Goal: Navigation & Orientation: Find specific page/section

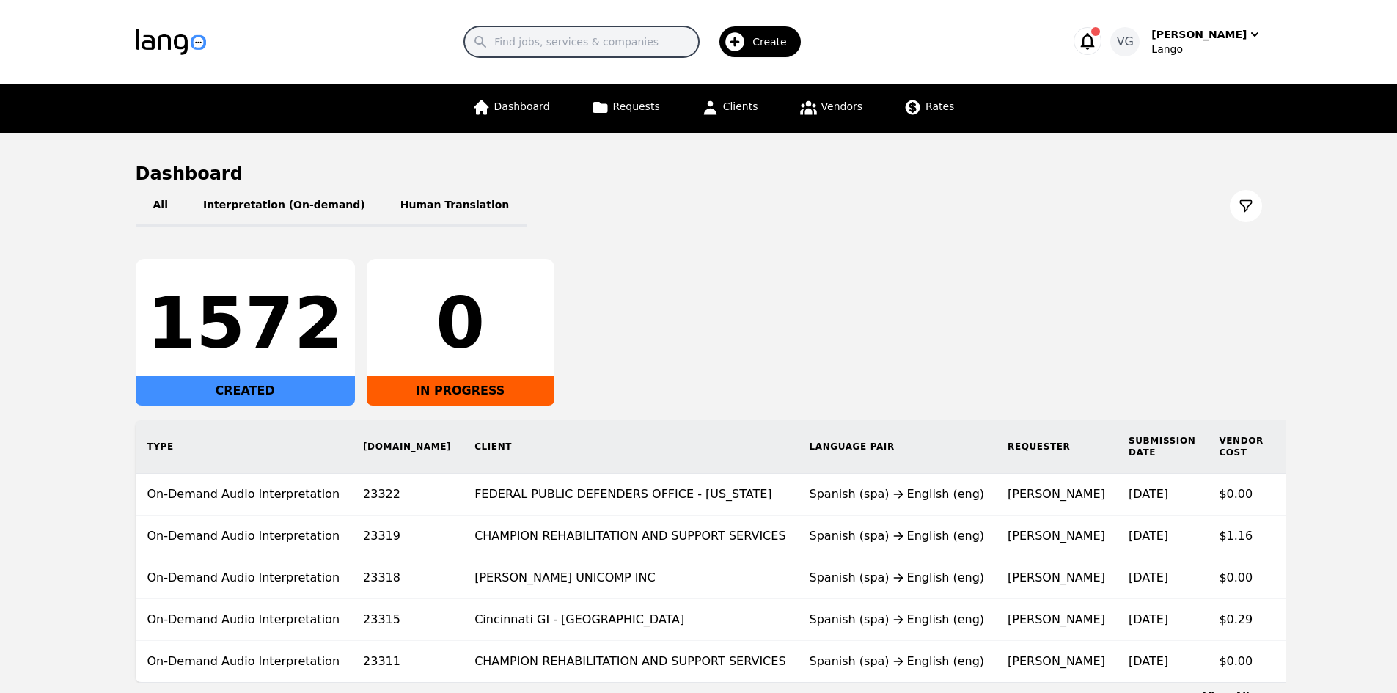
click at [630, 37] on input "Search" at bounding box center [581, 41] width 235 height 31
paste input "Portland Public Schools"
type input "Portland Public Schools"
click at [645, 45] on input "Portland Public Schools" at bounding box center [581, 41] width 235 height 31
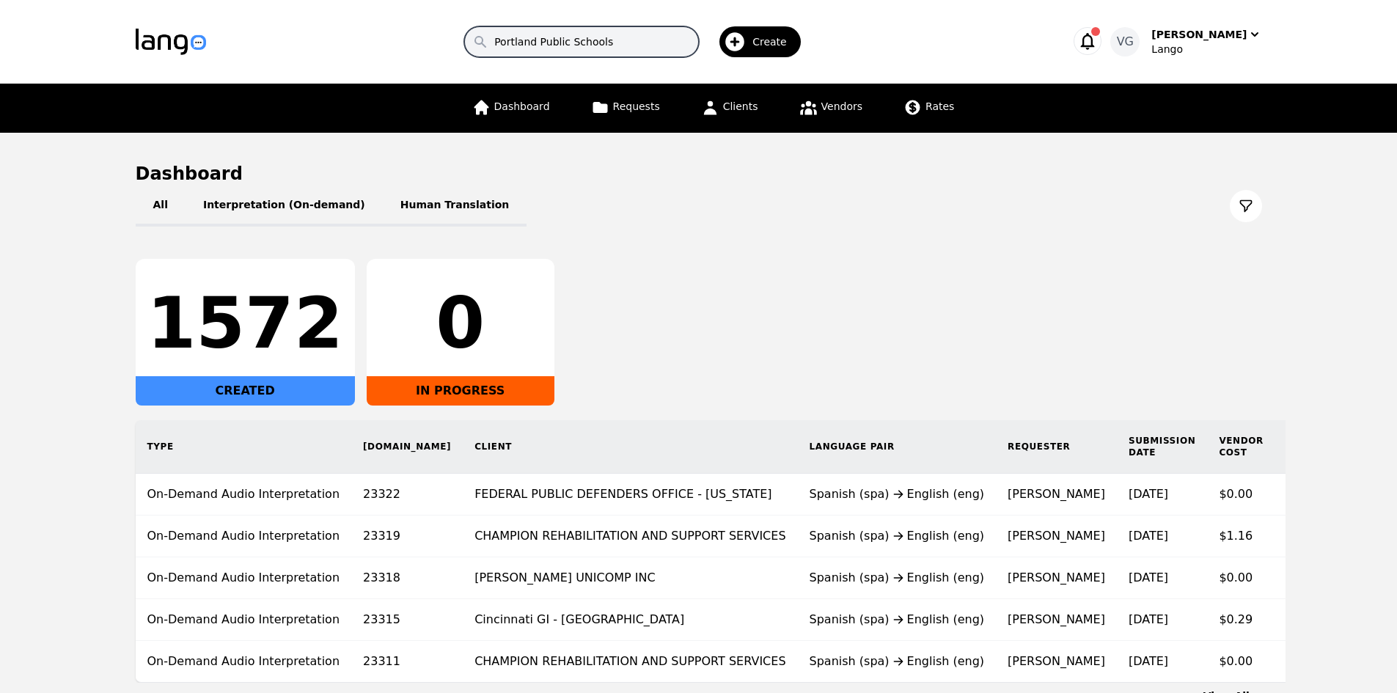
click at [646, 44] on input "Portland Public Schools" at bounding box center [581, 41] width 235 height 31
click at [799, 109] on icon at bounding box center [808, 107] width 18 height 18
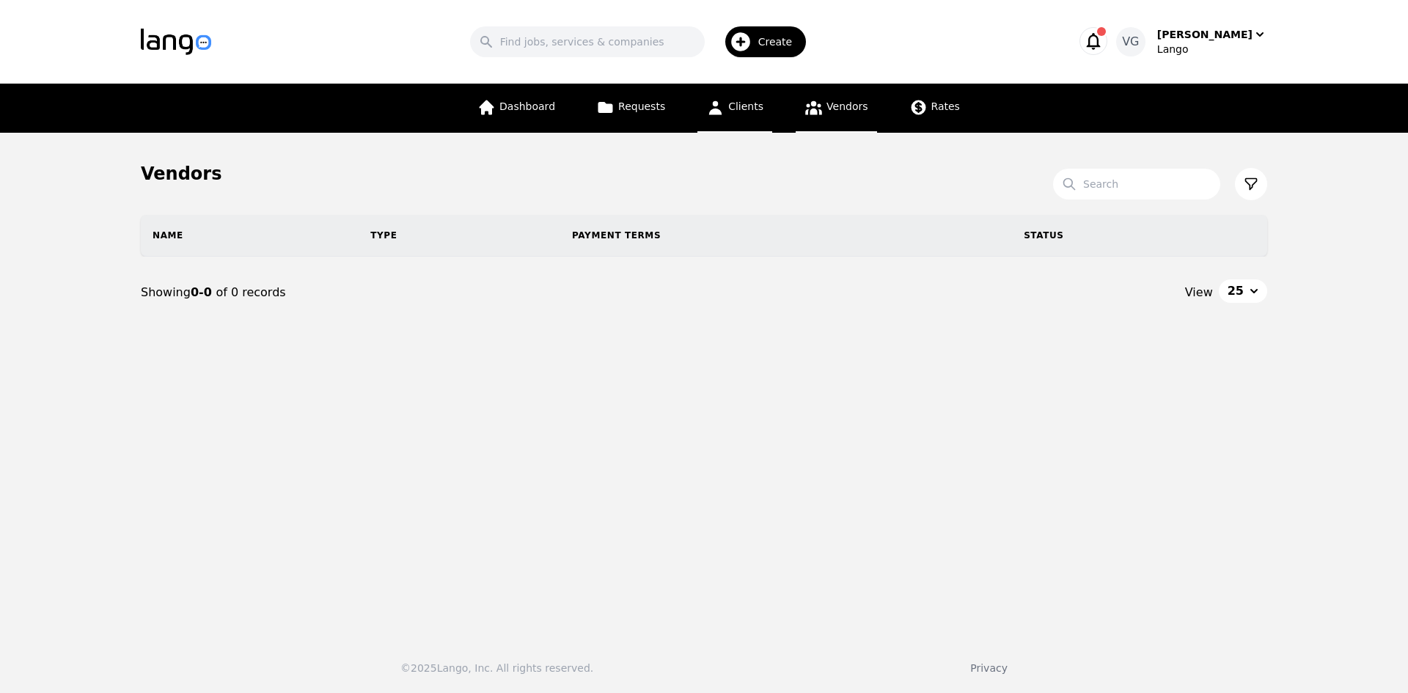
click at [755, 106] on span "Clients" at bounding box center [745, 106] width 35 height 12
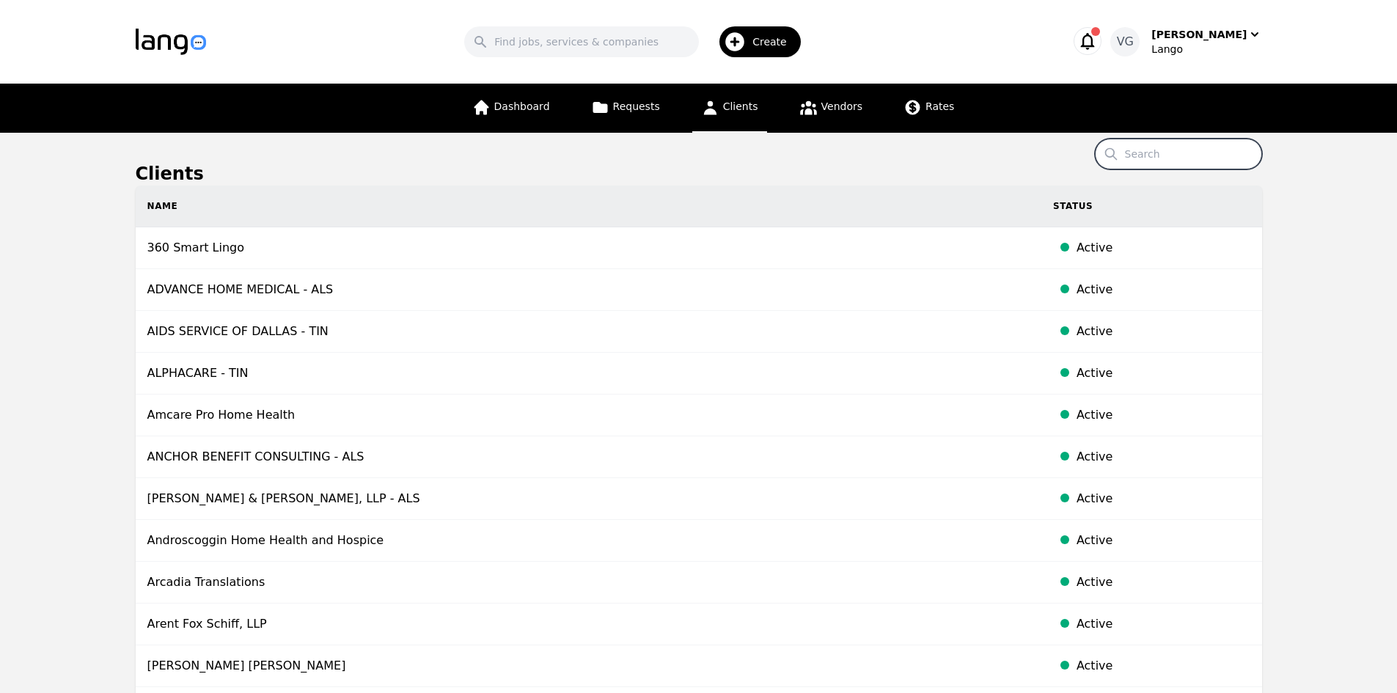
click at [1166, 148] on input "Search" at bounding box center [1178, 154] width 167 height 31
paste input "Portland Public Schools"
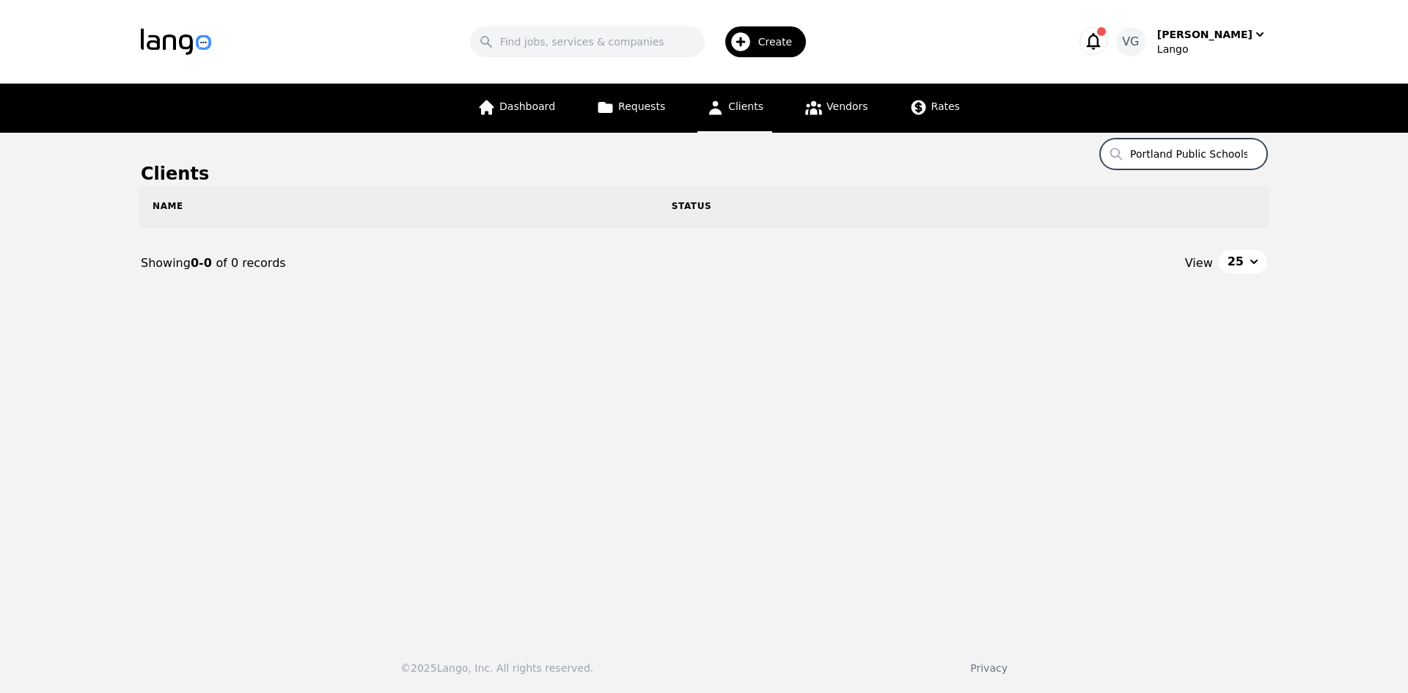
drag, startPoint x: 1177, startPoint y: 155, endPoint x: 1315, endPoint y: 162, distance: 138.0
click at [1315, 162] on main "Clients Search Portland Public Schools Name Status Showing 0-0 of 0 records Vie…" at bounding box center [704, 379] width 1408 height 493
type input "P"
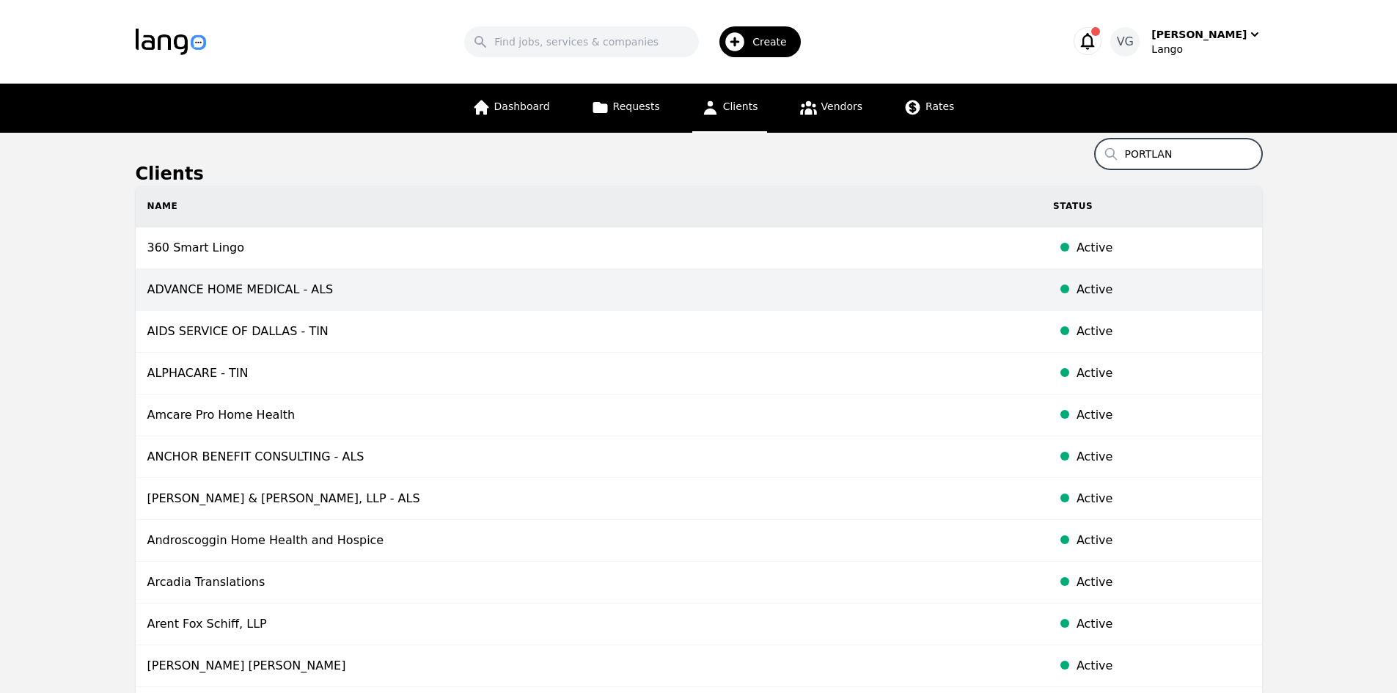
type input "[GEOGRAPHIC_DATA]"
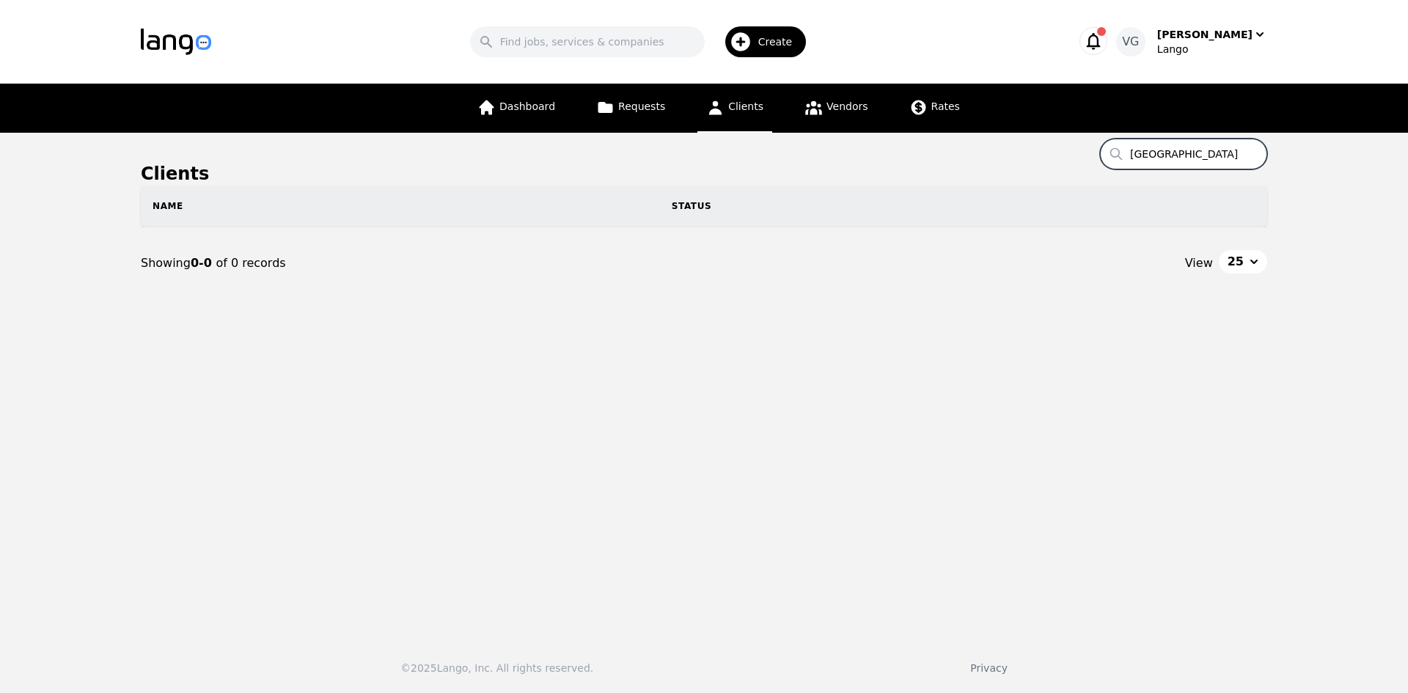
click at [1204, 144] on input "[GEOGRAPHIC_DATA]" at bounding box center [1183, 154] width 167 height 31
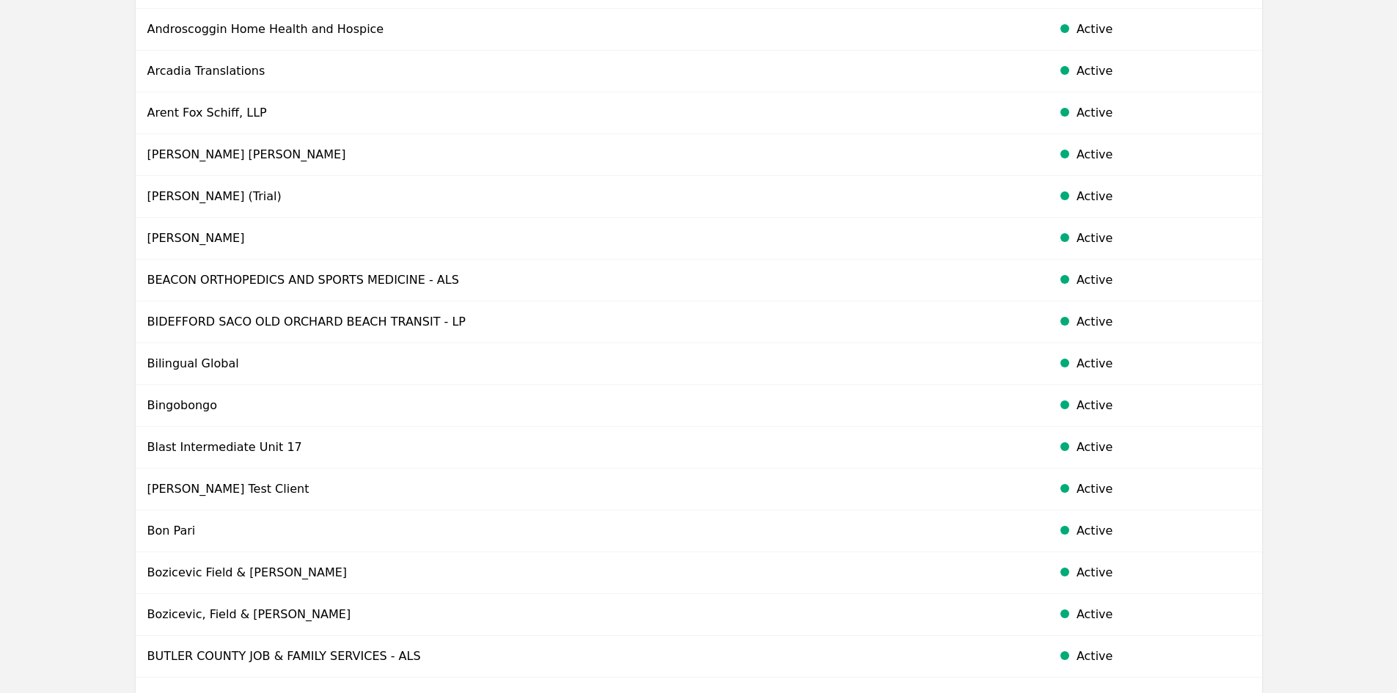
scroll to position [747, 0]
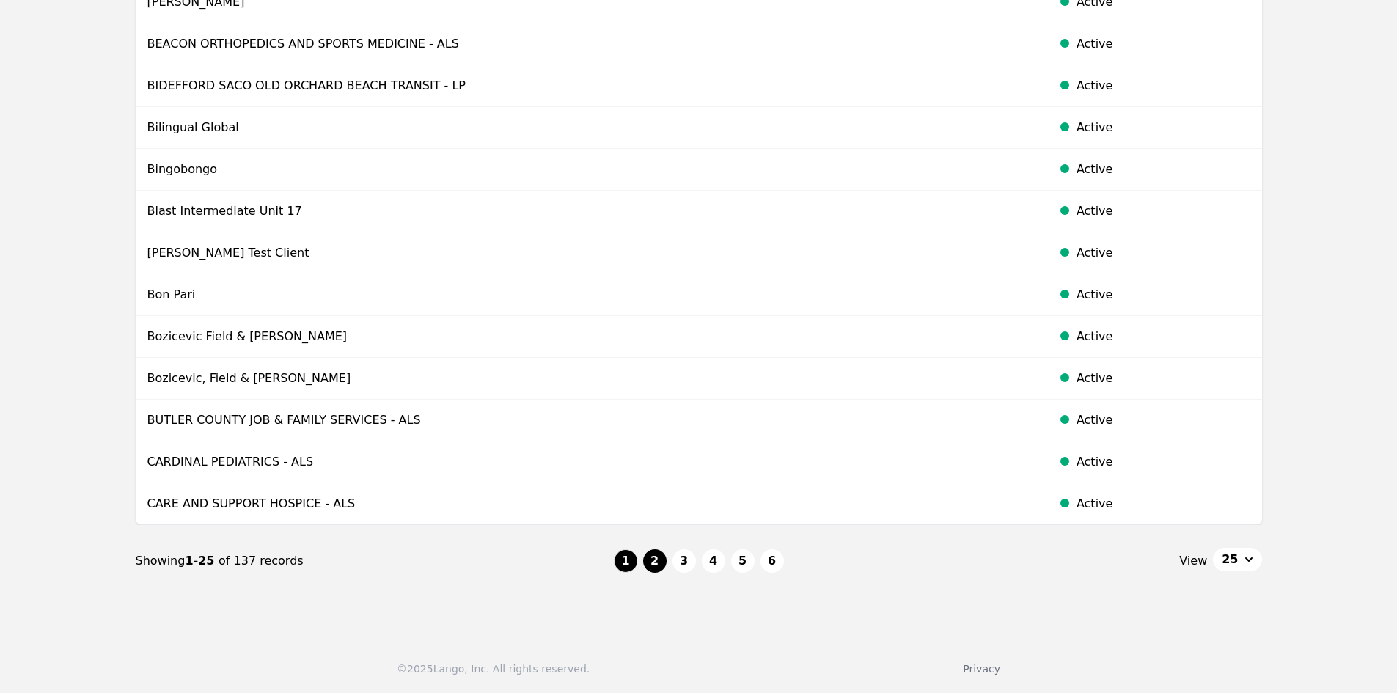
click at [655, 553] on button "2" at bounding box center [654, 560] width 23 height 23
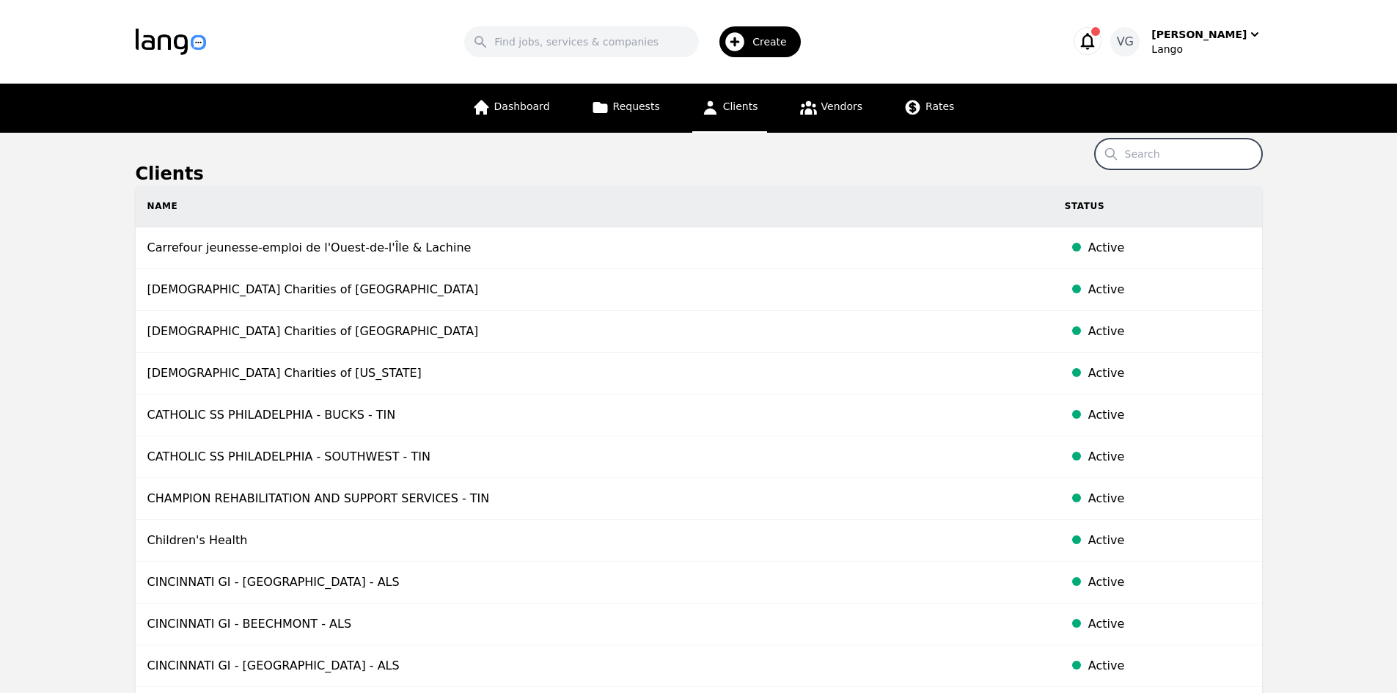
click at [1179, 144] on input "Search" at bounding box center [1178, 154] width 167 height 31
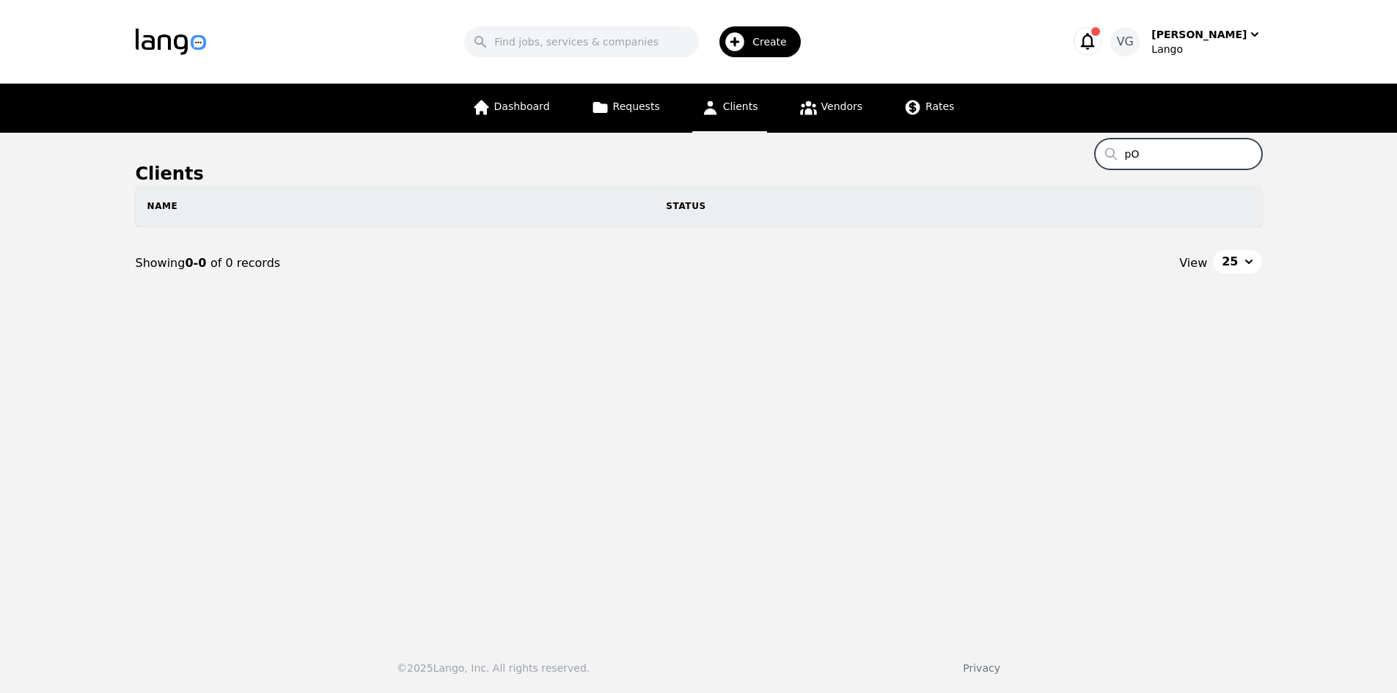
type input "p"
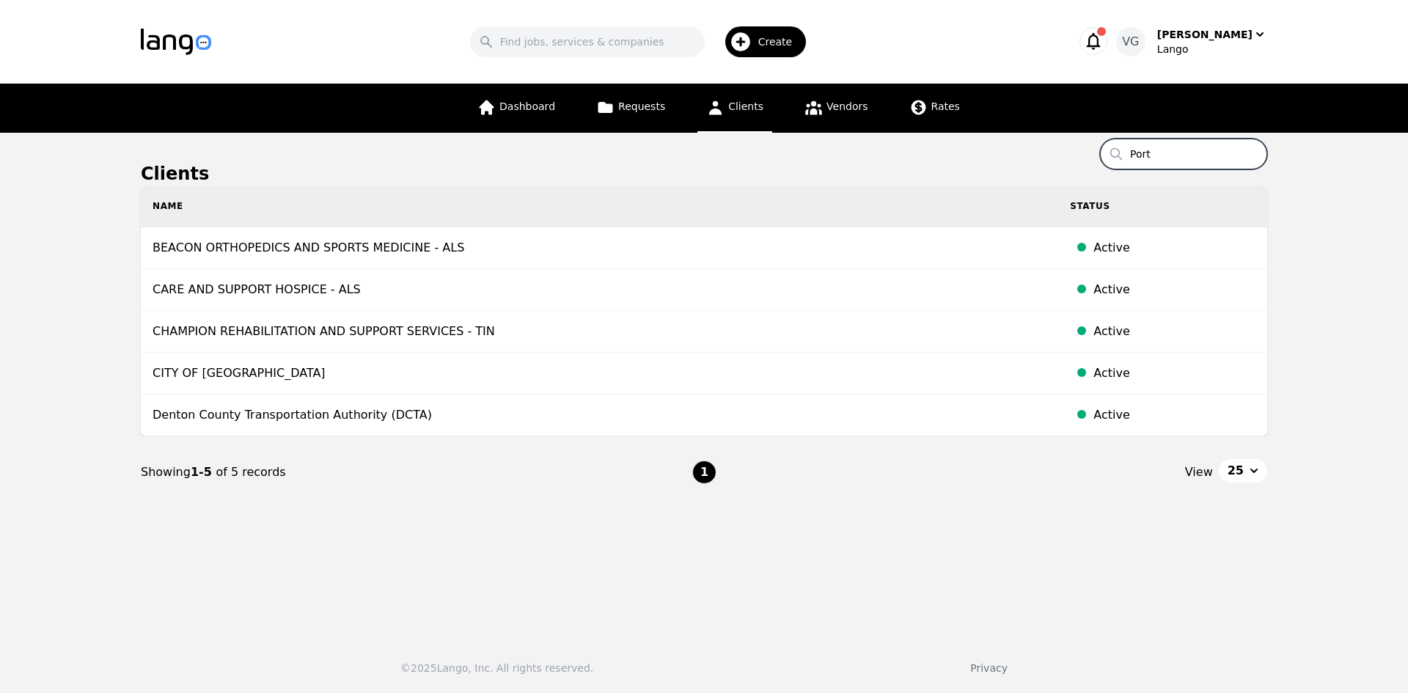
type input "Portl"
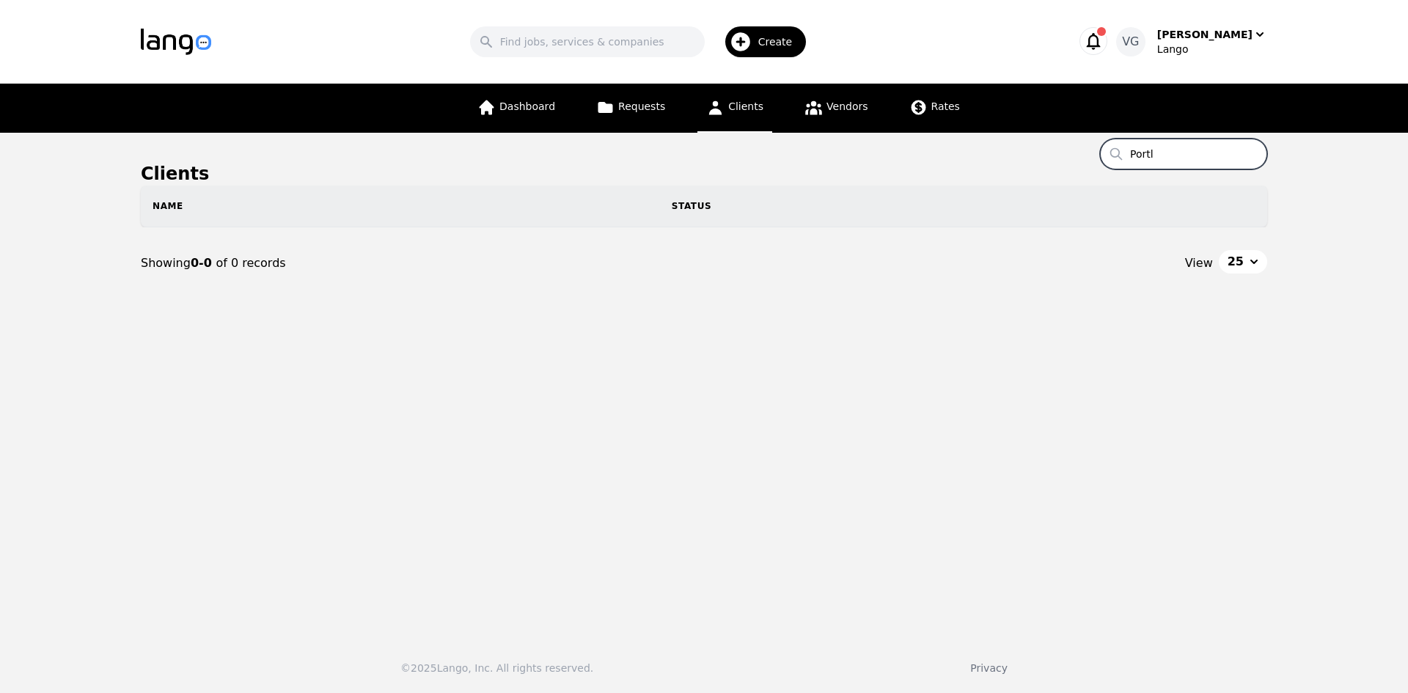
click at [1170, 147] on input "Portl" at bounding box center [1183, 154] width 167 height 31
click at [1171, 149] on input "Portl" at bounding box center [1183, 154] width 167 height 31
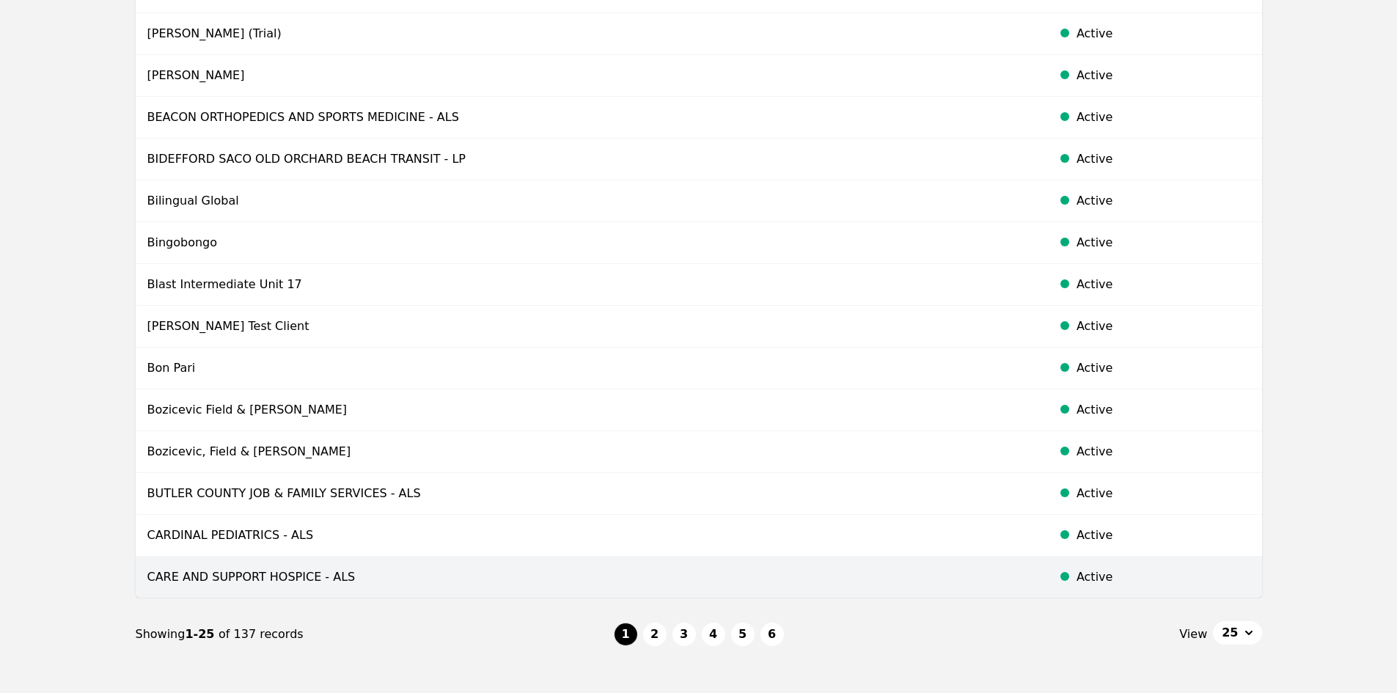
scroll to position [747, 0]
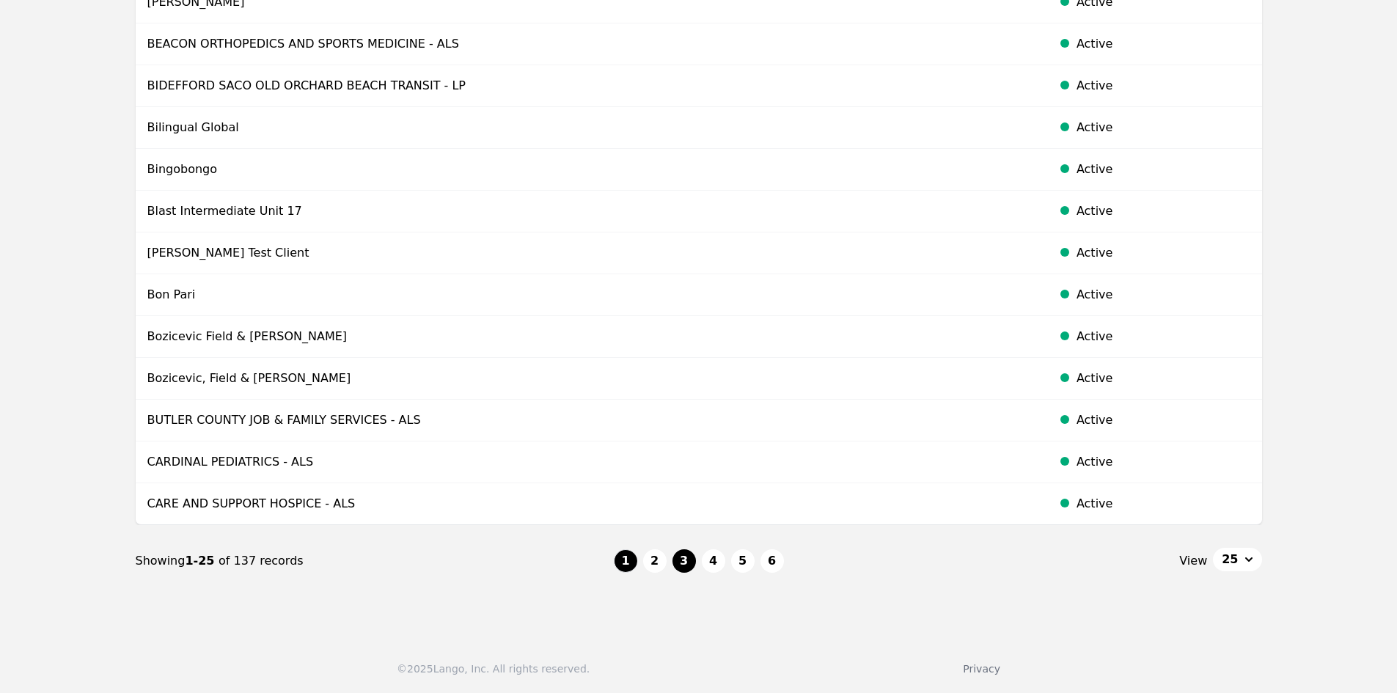
click at [688, 561] on button "3" at bounding box center [683, 560] width 23 height 23
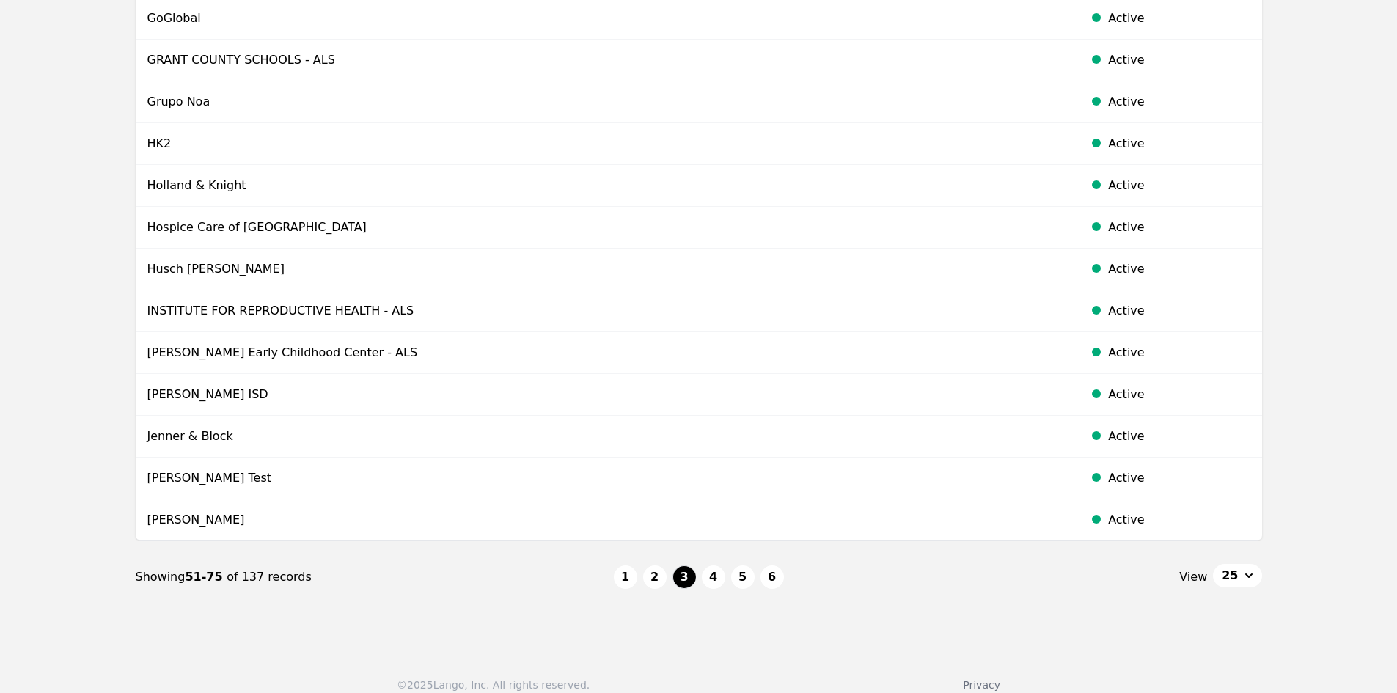
scroll to position [747, 0]
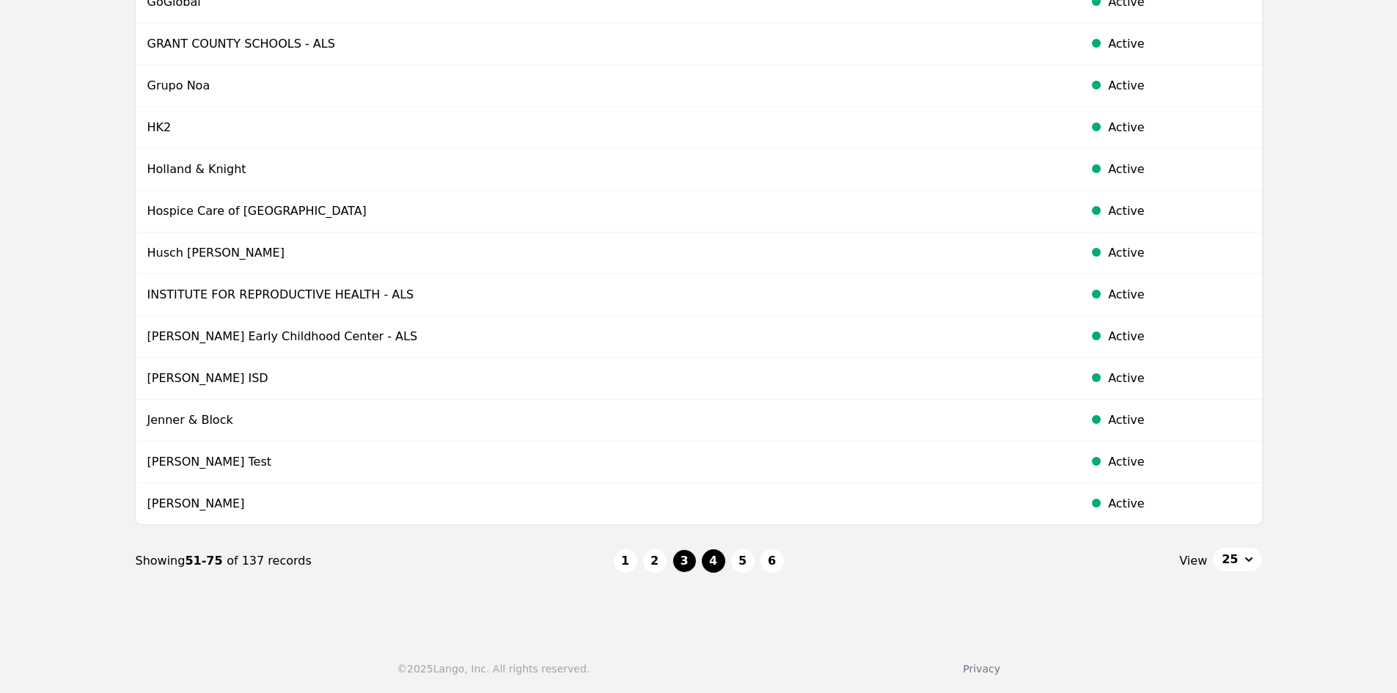
click at [719, 563] on button "4" at bounding box center [713, 560] width 23 height 23
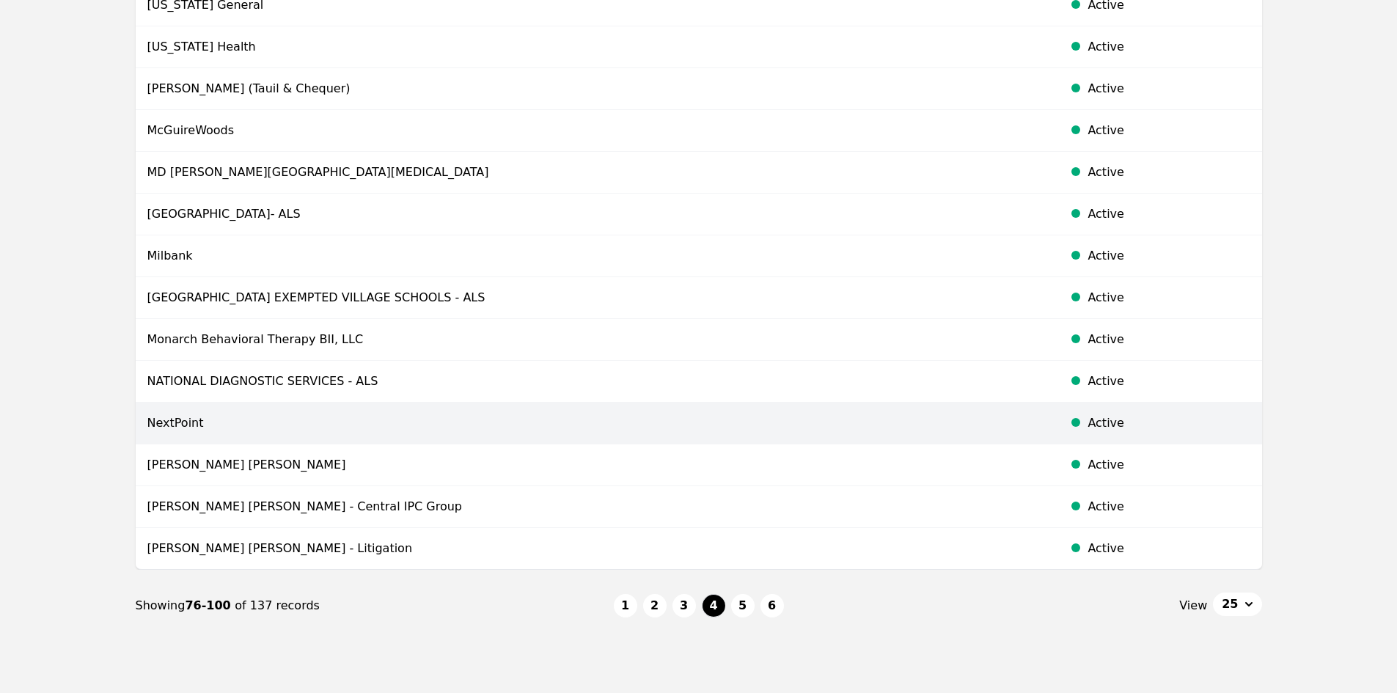
scroll to position [747, 0]
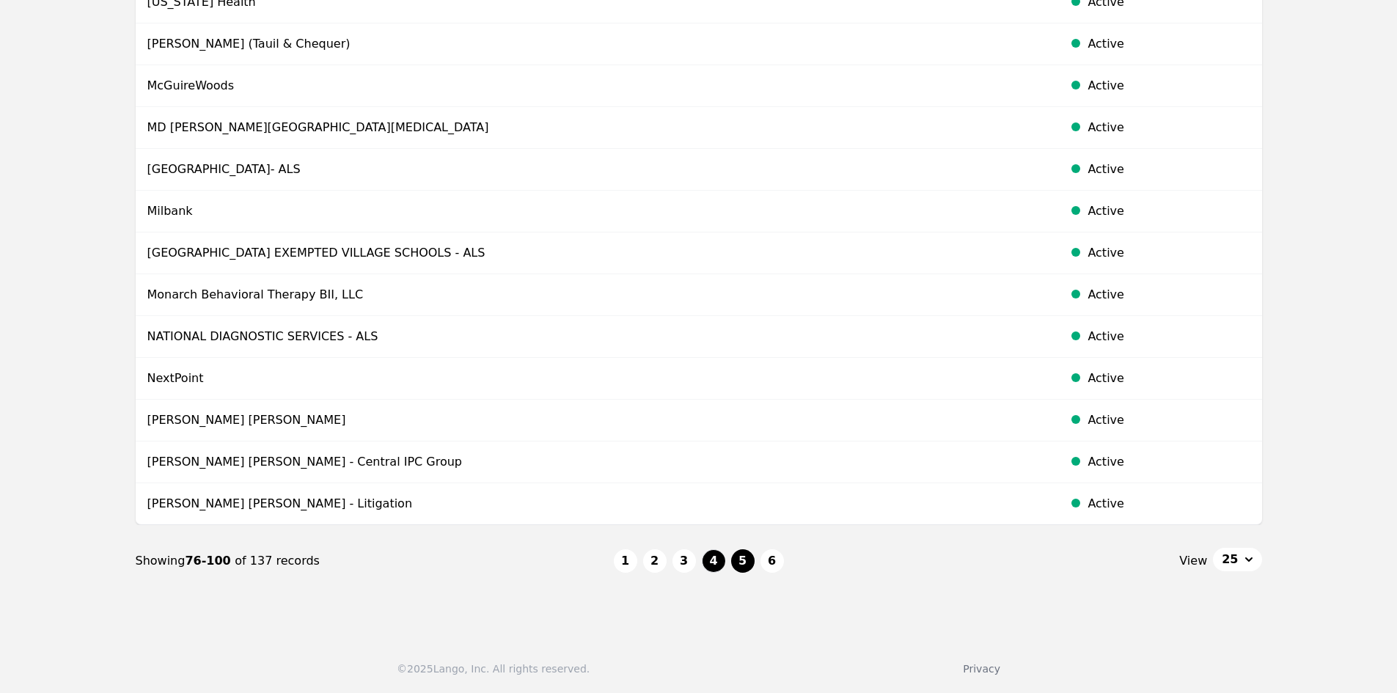
click at [740, 555] on button "5" at bounding box center [742, 560] width 23 height 23
